Goal: Navigation & Orientation: Find specific page/section

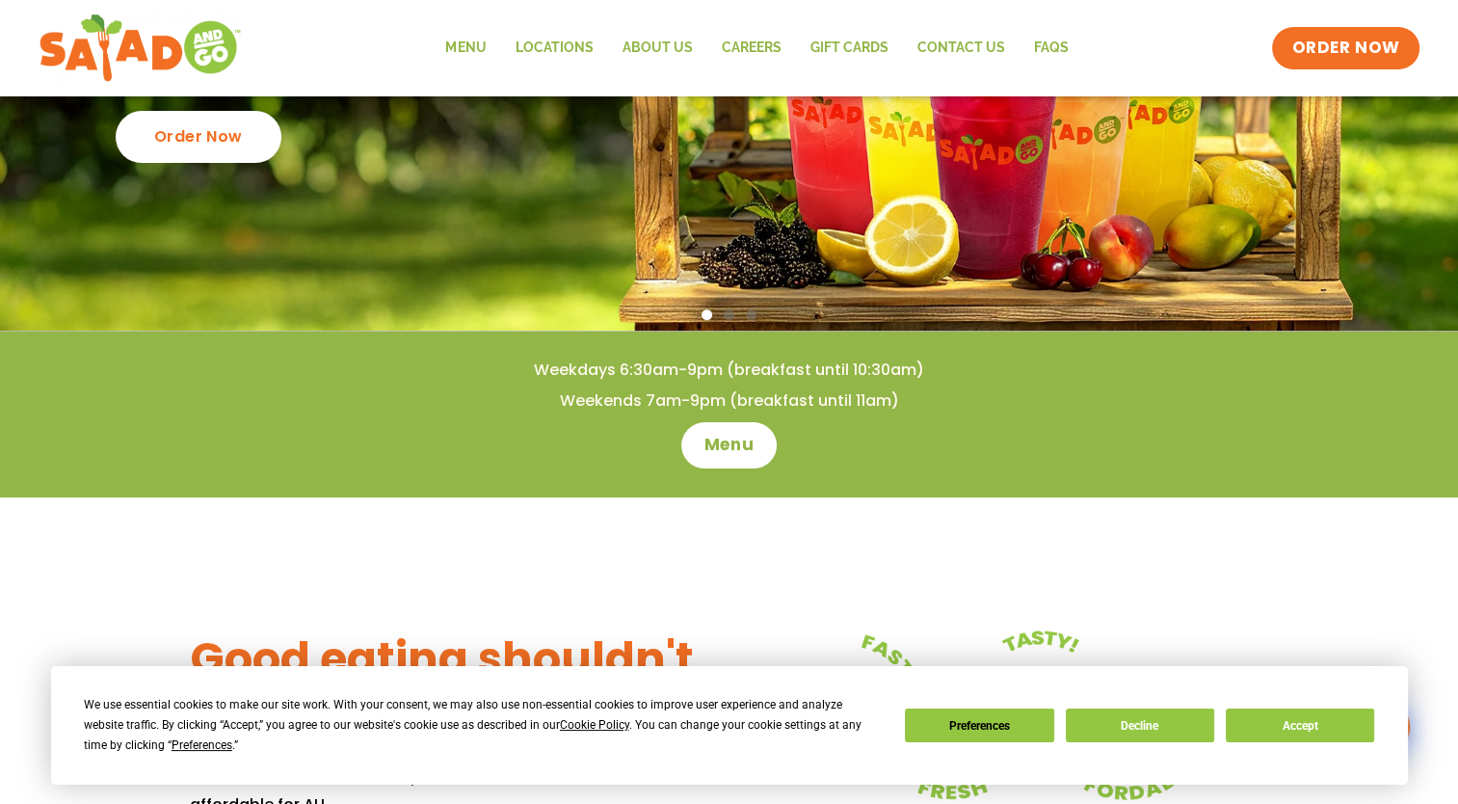
scroll to position [368, 0]
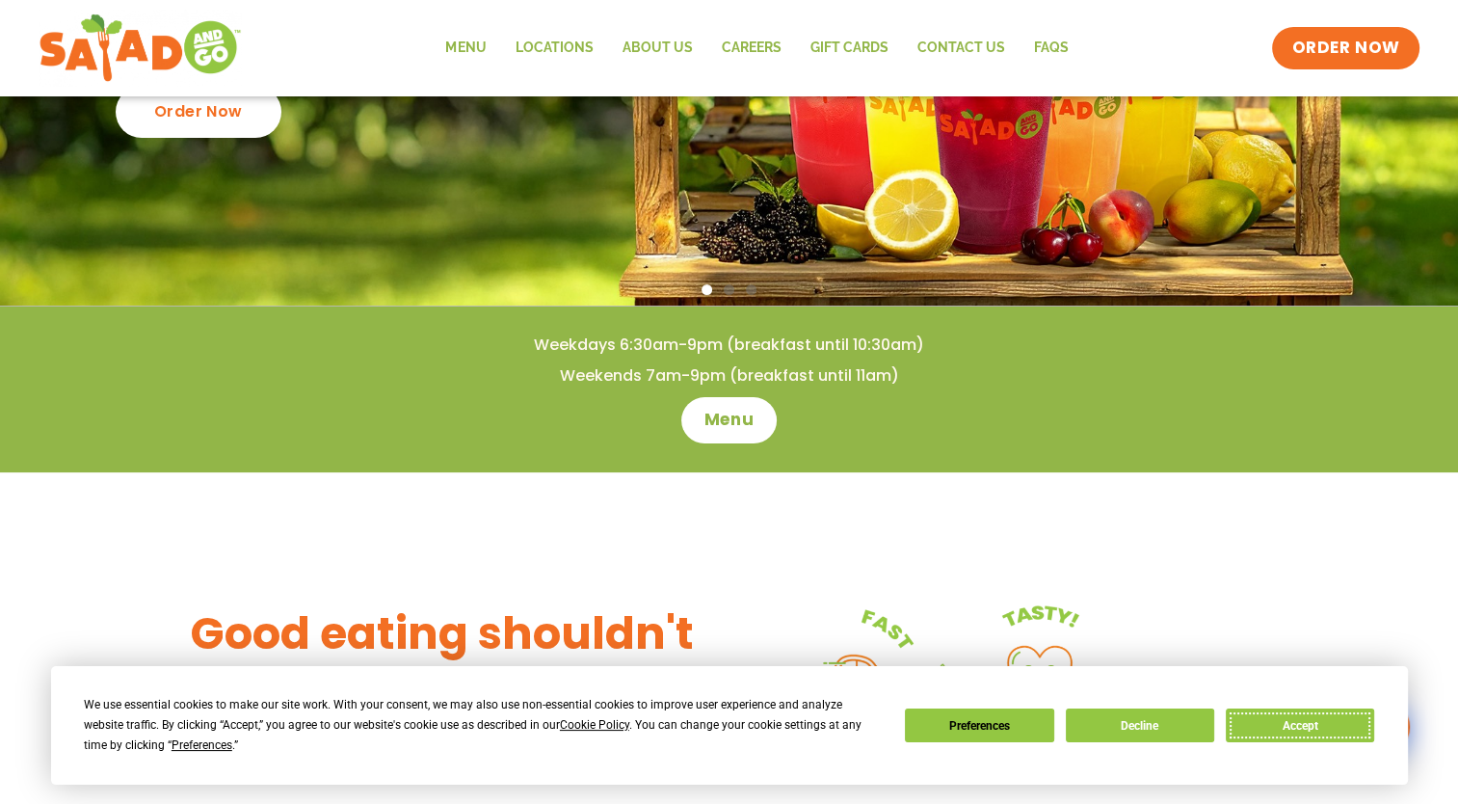
click at [1313, 717] on button "Accept" at bounding box center [1300, 725] width 148 height 34
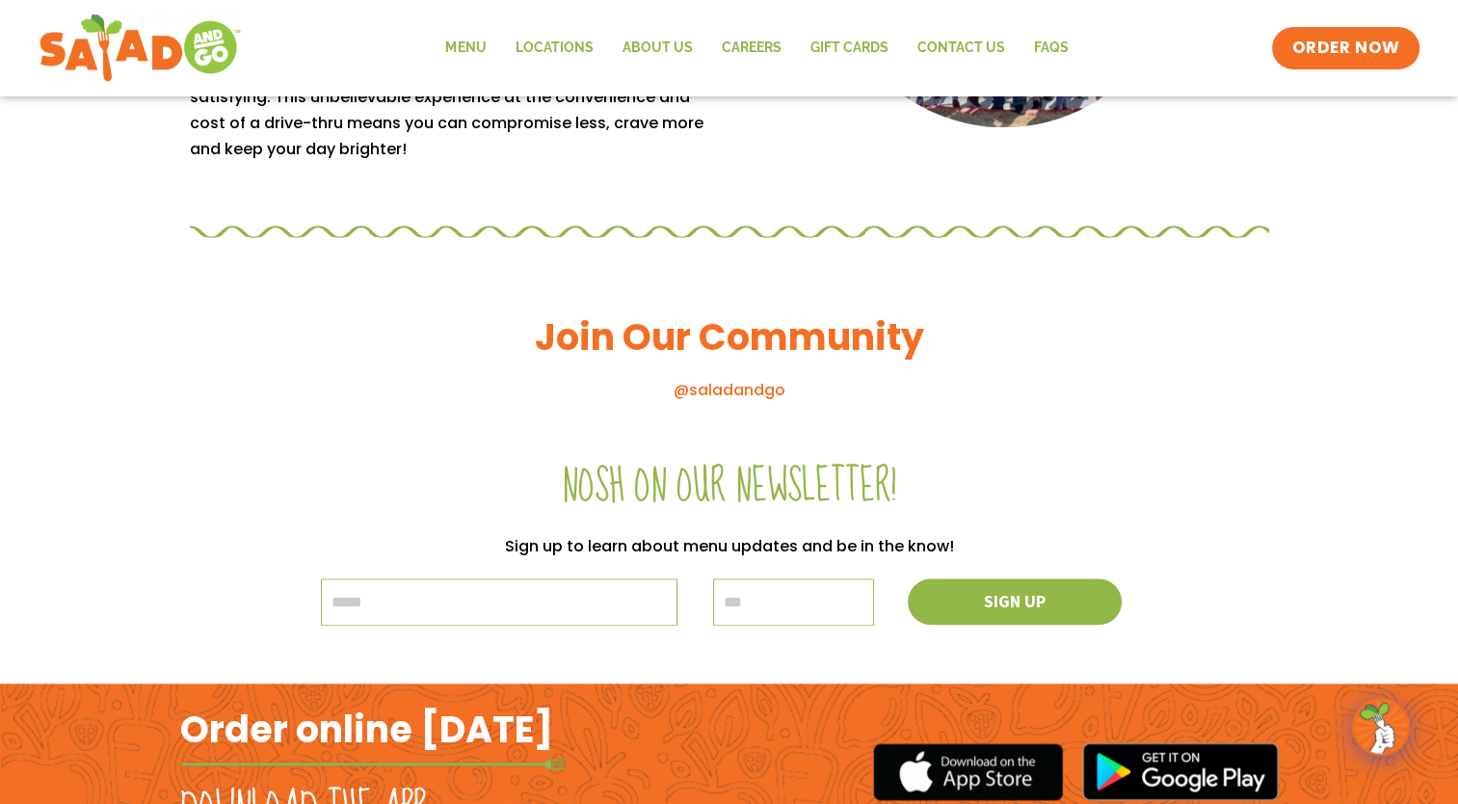
scroll to position [1968, 0]
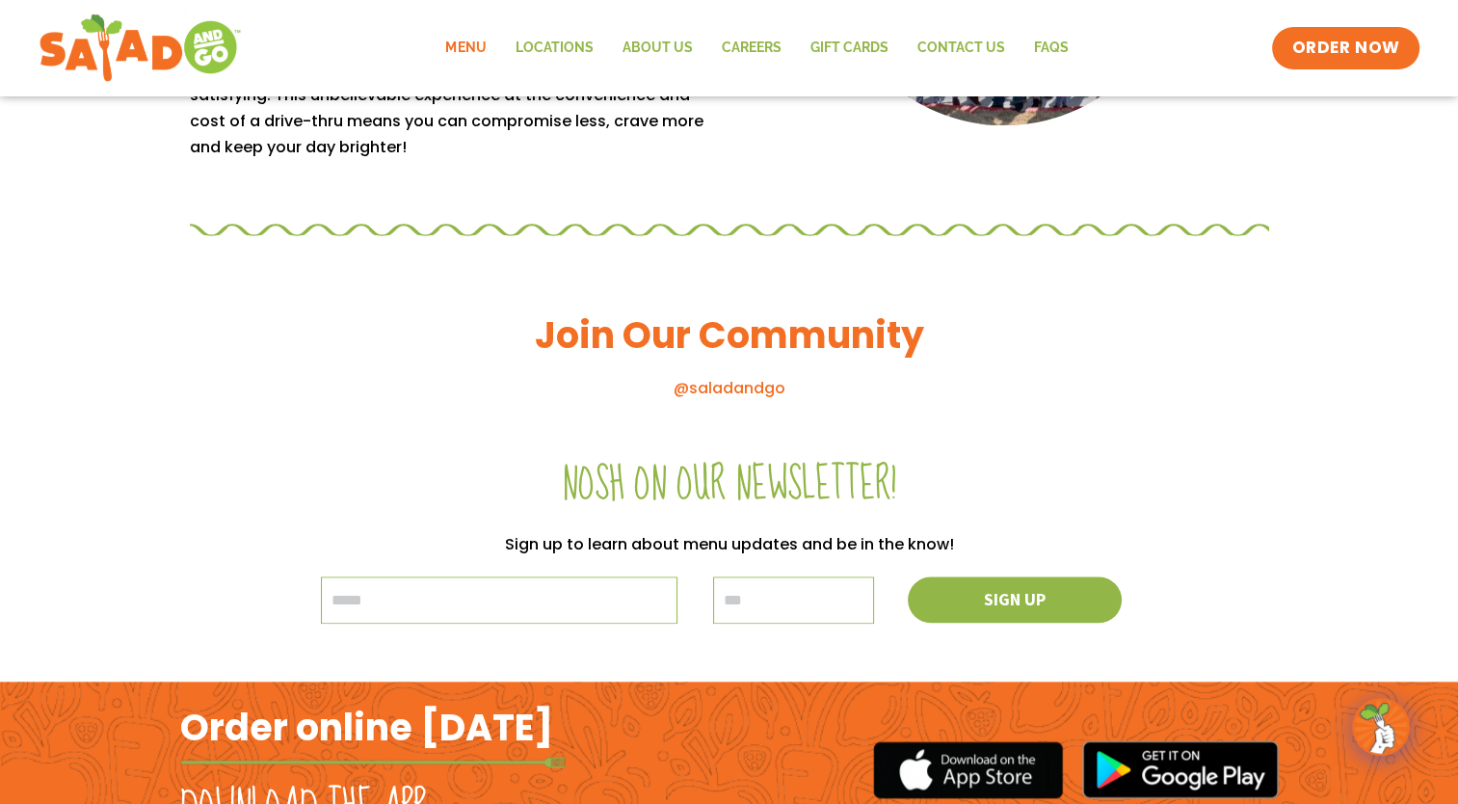
click at [474, 49] on link "Menu" at bounding box center [465, 48] width 69 height 44
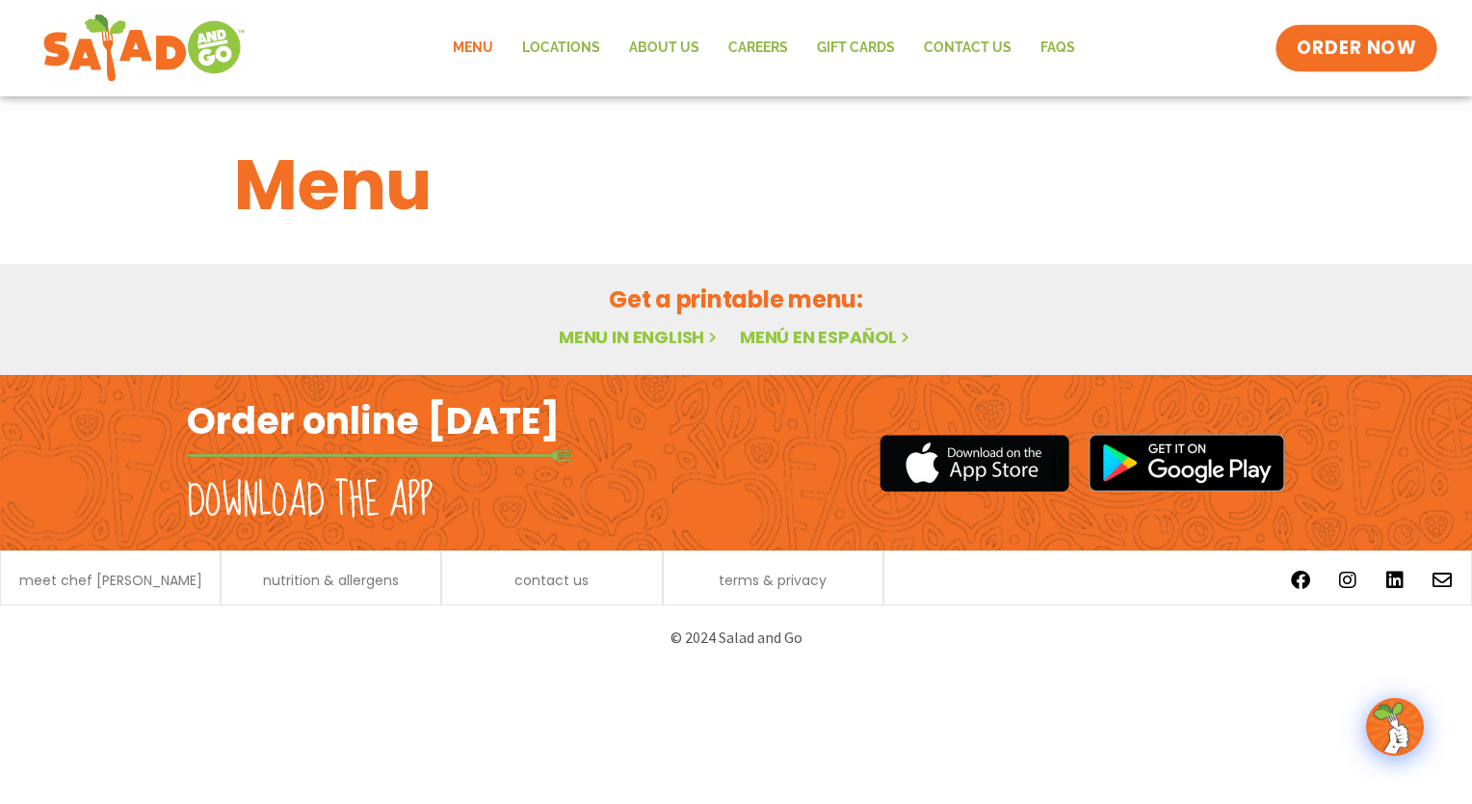
click at [1372, 48] on span "ORDER NOW" at bounding box center [1356, 48] width 119 height 25
